Goal: Task Accomplishment & Management: Manage account settings

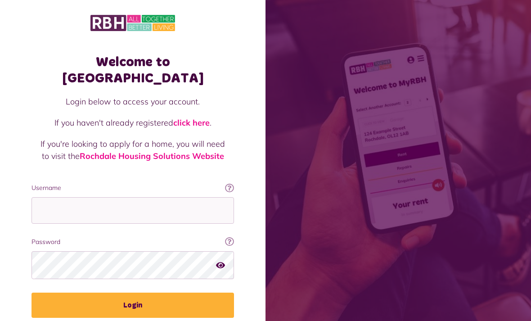
scroll to position [115, 0]
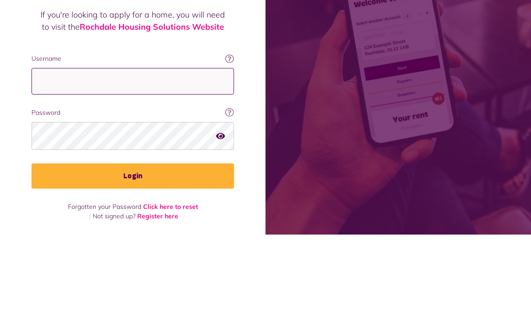
type input "**********"
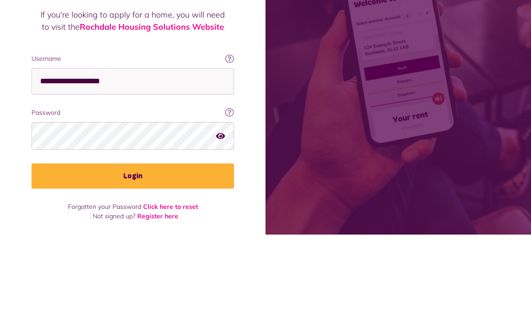
click at [133, 250] on button "Login" at bounding box center [133, 262] width 203 height 25
click at [97, 260] on button "Login" at bounding box center [133, 262] width 203 height 25
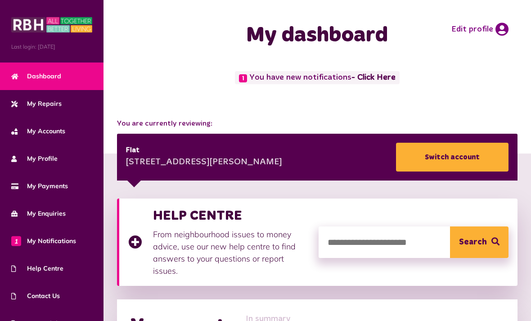
click at [340, 85] on div "1 You have new notifications - Click Here" at bounding box center [318, 85] width 410 height 29
click at [381, 77] on link "- Click Here" at bounding box center [373, 78] width 44 height 8
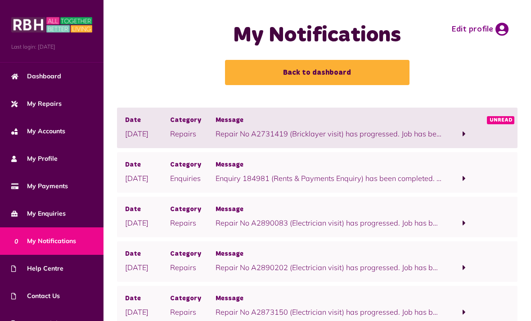
click at [443, 138] on span at bounding box center [463, 134] width 45 height 12
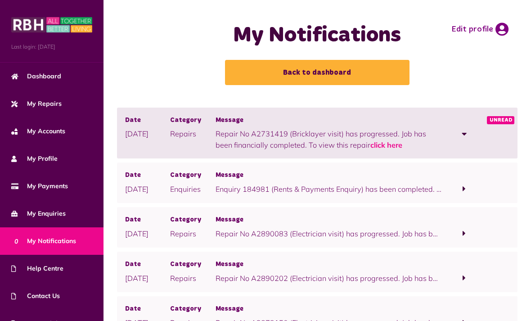
click at [373, 147] on link "click here" at bounding box center [386, 144] width 32 height 9
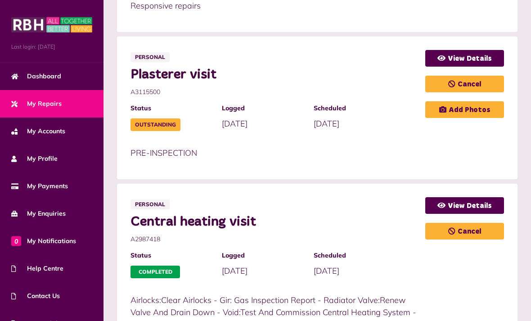
scroll to position [518, 0]
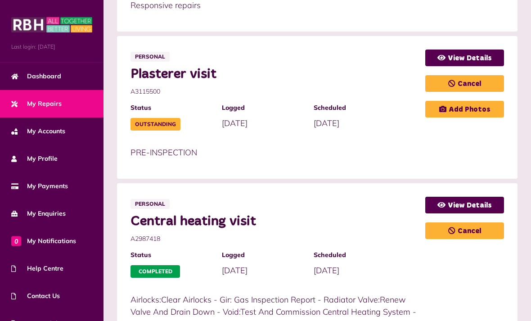
click at [76, 185] on link "My Payments" at bounding box center [52, 185] width 104 height 27
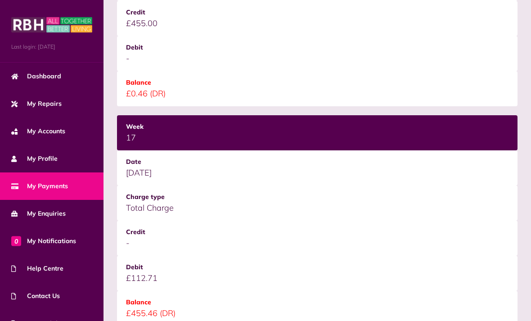
scroll to position [1330, 0]
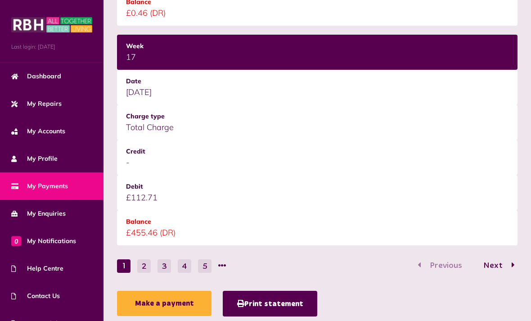
click at [205, 270] on button "5" at bounding box center [205, 266] width 14 height 14
click at [125, 267] on button "3" at bounding box center [124, 266] width 14 height 14
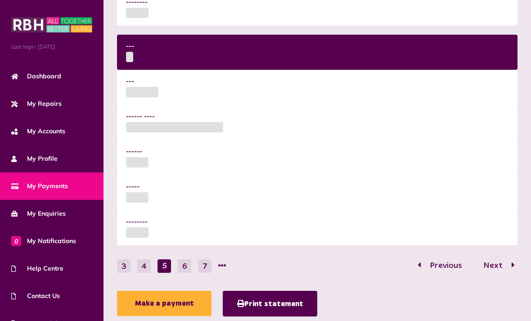
click at [82, 138] on link "My Accounts" at bounding box center [52, 130] width 104 height 27
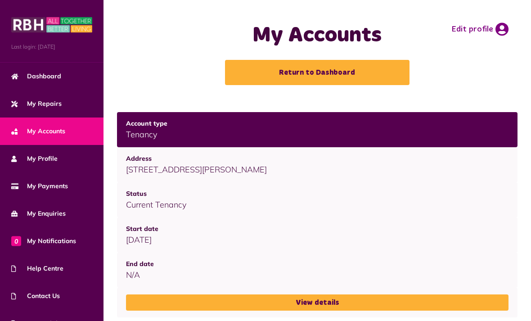
click at [391, 78] on link "Return to Dashboard" at bounding box center [317, 72] width 185 height 25
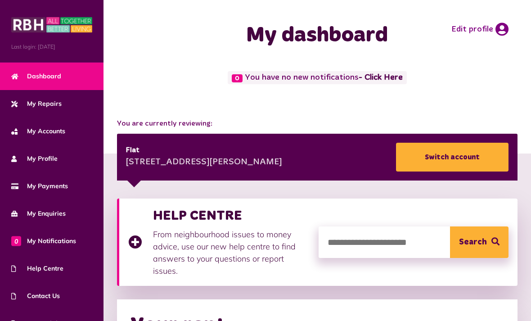
click at [489, 41] on div "My dashboard Edit profile" at bounding box center [318, 35] width 410 height 53
click at [505, 32] on icon at bounding box center [501, 30] width 13 height 14
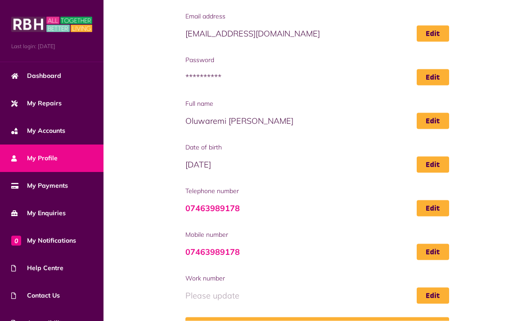
scroll to position [80, 0]
